Goal: Task Accomplishment & Management: Use online tool/utility

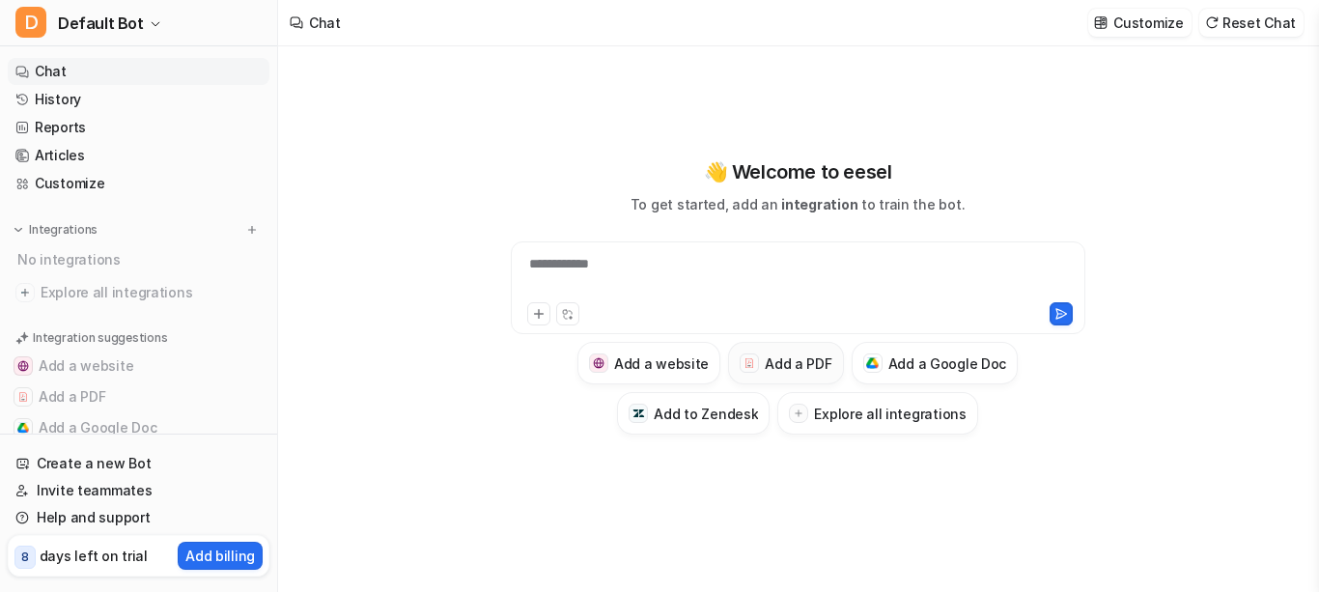
click at [788, 363] on h3 "Add a PDF" at bounding box center [798, 363] width 67 height 20
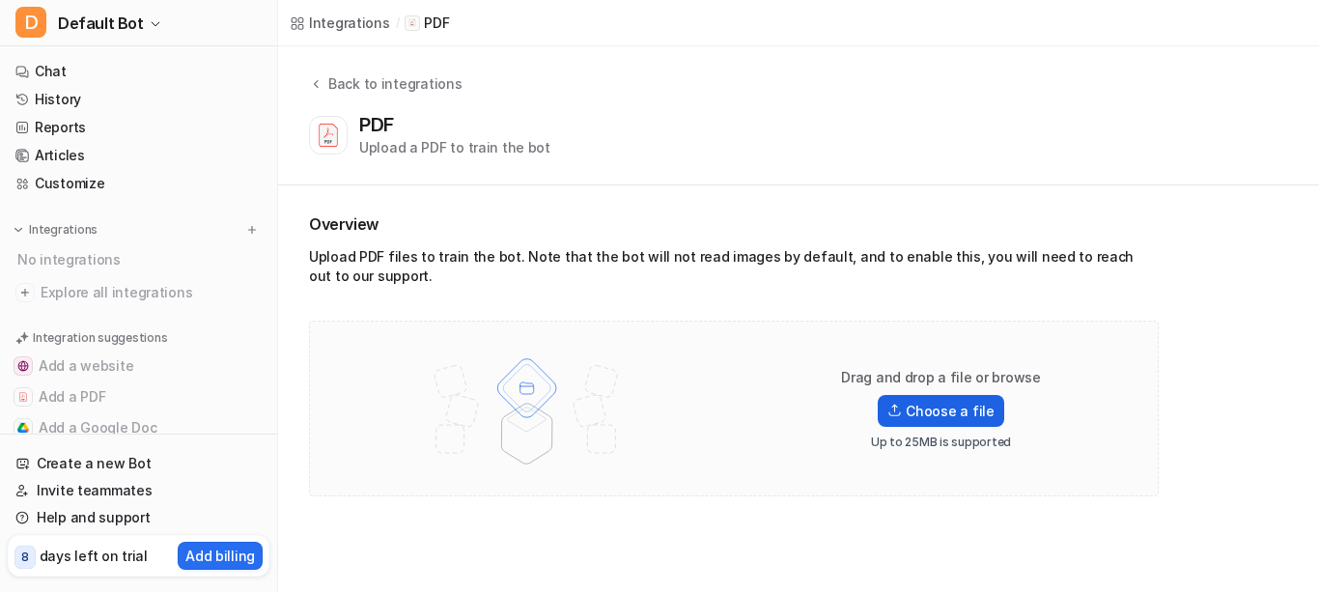
click at [922, 412] on label "Choose a file" at bounding box center [939, 411] width 125 height 32
click at [0, 0] on input "Choose a file" at bounding box center [0, 0] width 0 height 0
click at [946, 418] on label "Choose a file" at bounding box center [939, 411] width 125 height 32
click at [0, 0] on input "Choose a file" at bounding box center [0, 0] width 0 height 0
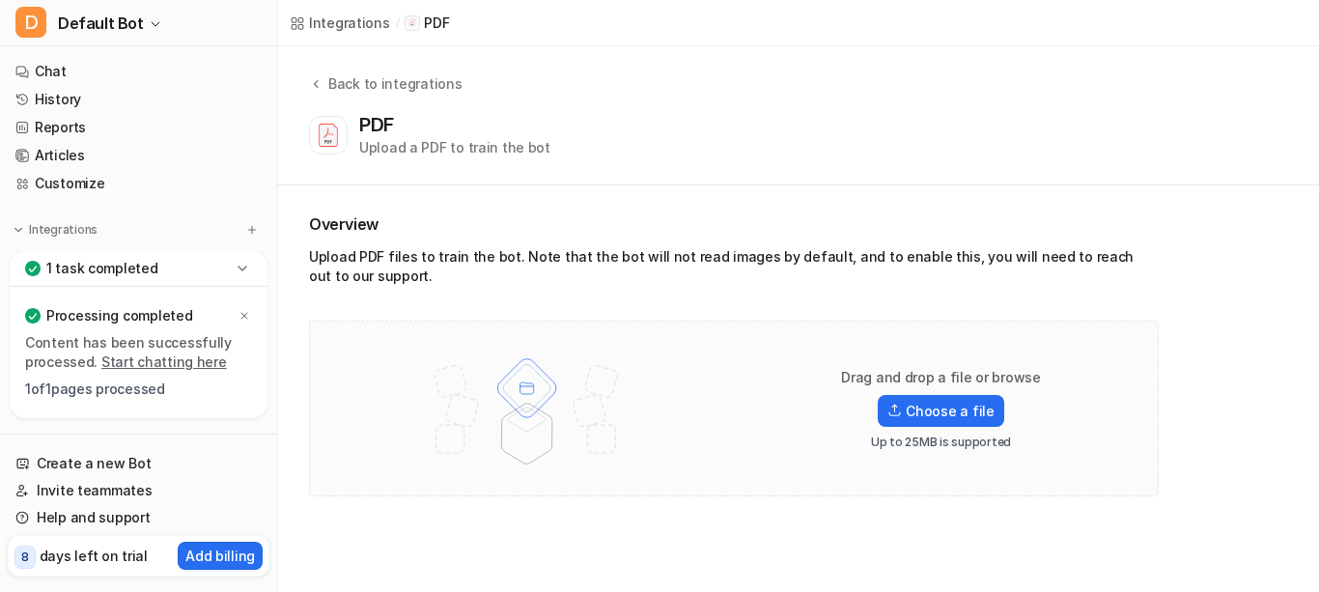
click at [241, 268] on icon at bounding box center [241, 267] width 9 height 5
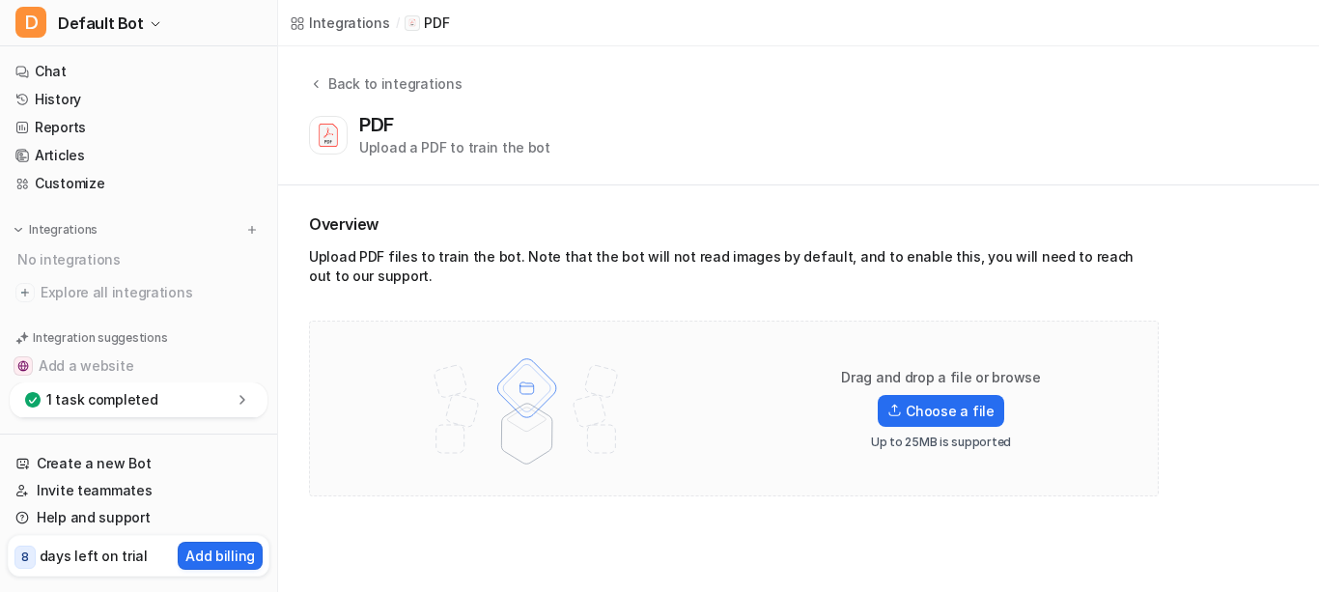
click at [238, 399] on icon at bounding box center [242, 399] width 19 height 19
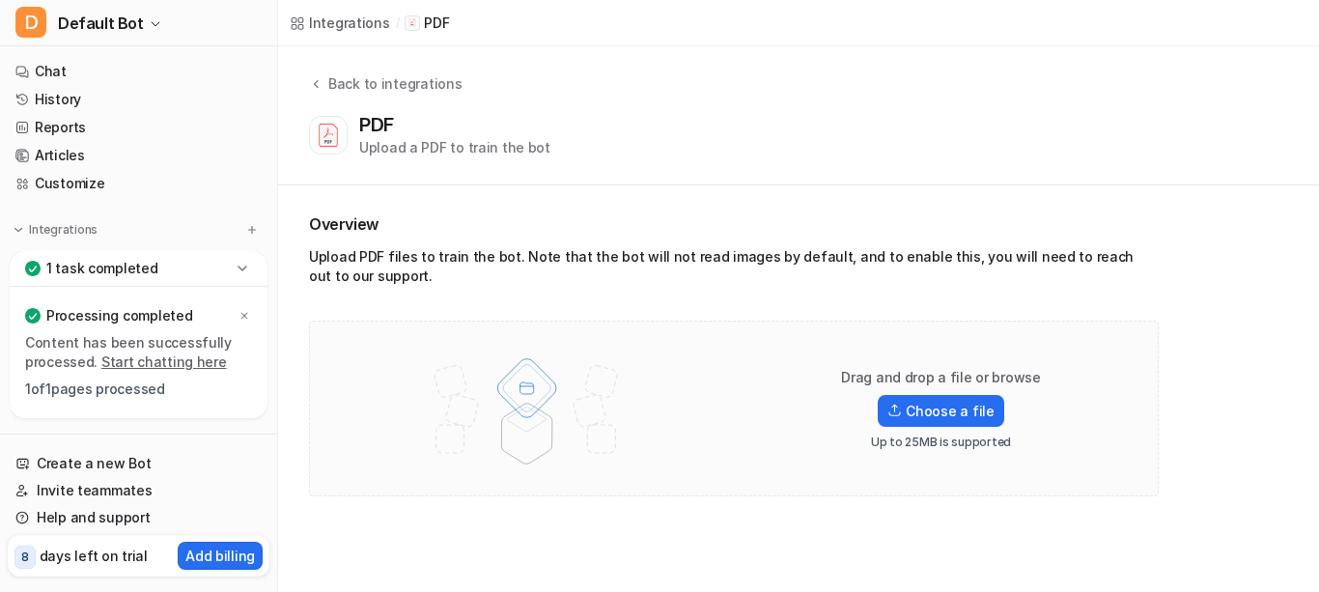
click at [125, 359] on link "Start chatting here" at bounding box center [163, 361] width 125 height 16
